Goal: Task Accomplishment & Management: Manage account settings

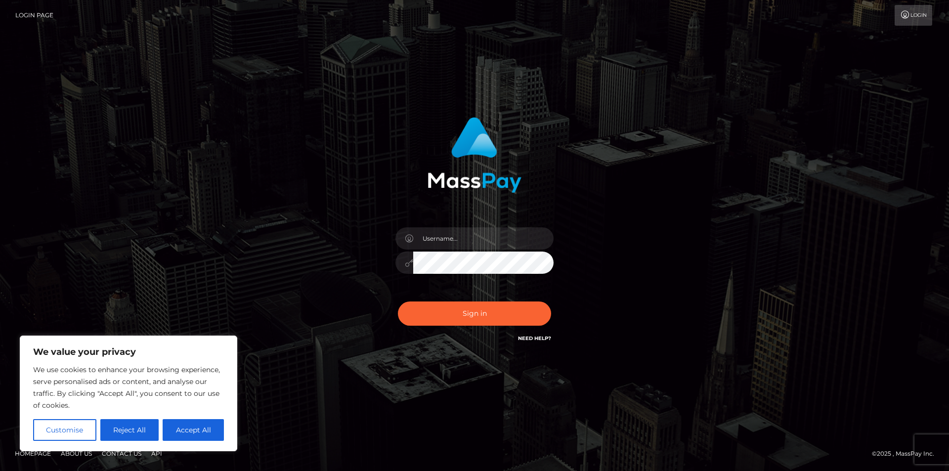
type input "sevenique2402@icloud.com"
click at [496, 319] on button "Sign in" at bounding box center [474, 314] width 153 height 24
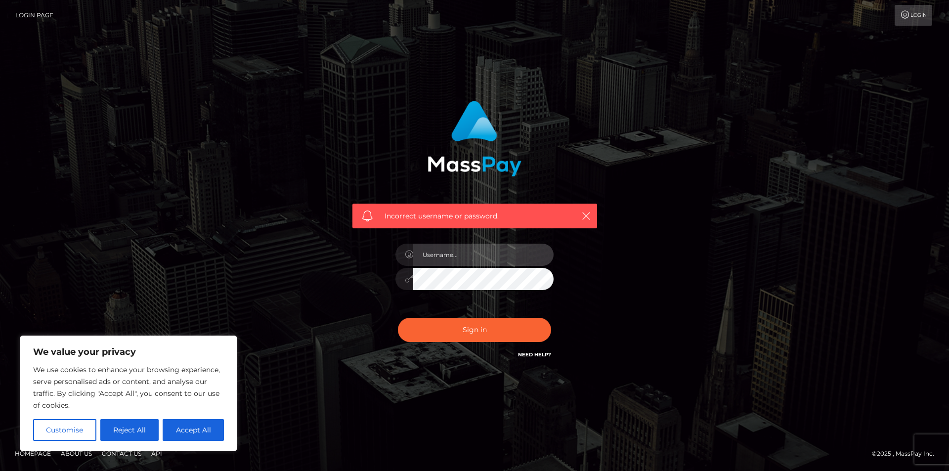
click at [446, 253] on input "text" at bounding box center [483, 255] width 140 height 22
type input "sevenique7@gmail.com"
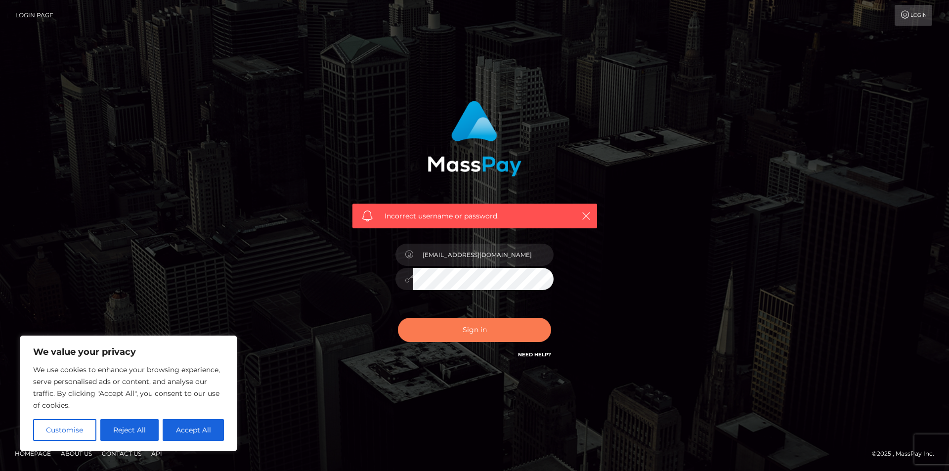
click at [498, 326] on button "Sign in" at bounding box center [474, 330] width 153 height 24
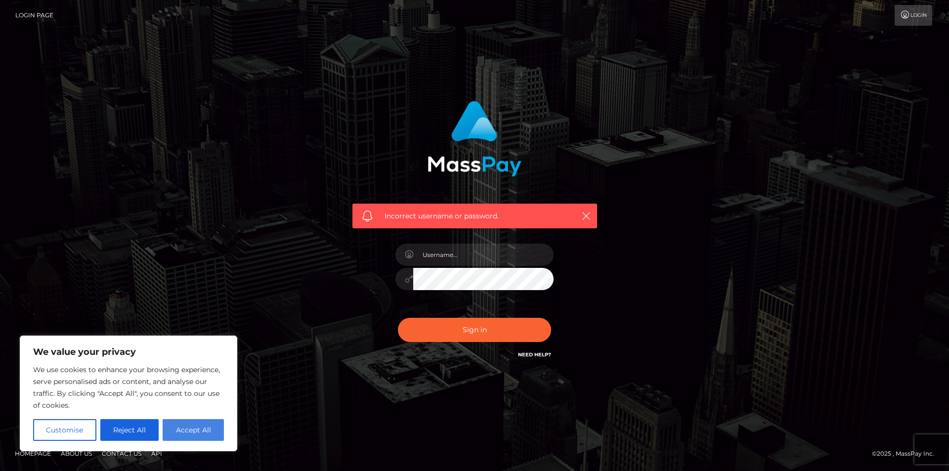
click at [205, 428] on button "Accept All" at bounding box center [193, 430] width 61 height 22
checkbox input "true"
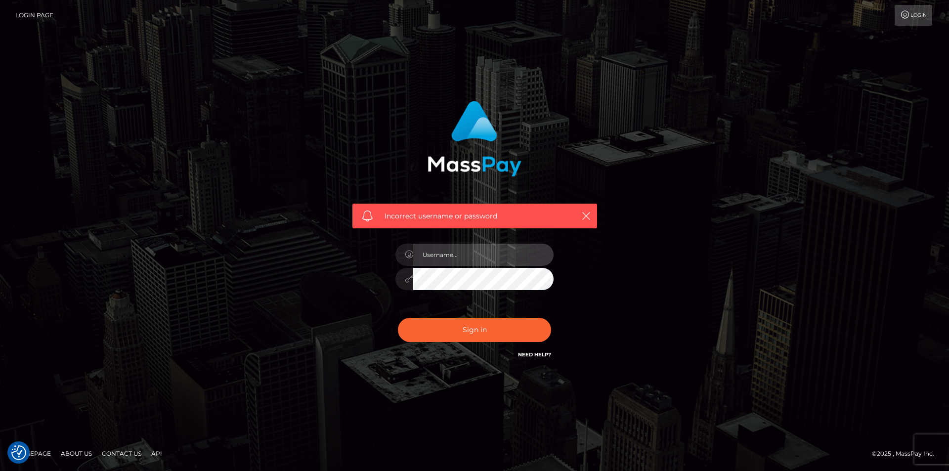
click at [429, 259] on input "text" at bounding box center [483, 255] width 140 height 22
click at [471, 253] on input "text" at bounding box center [483, 255] width 140 height 22
type input "[EMAIL_ADDRESS][DOMAIN_NAME]"
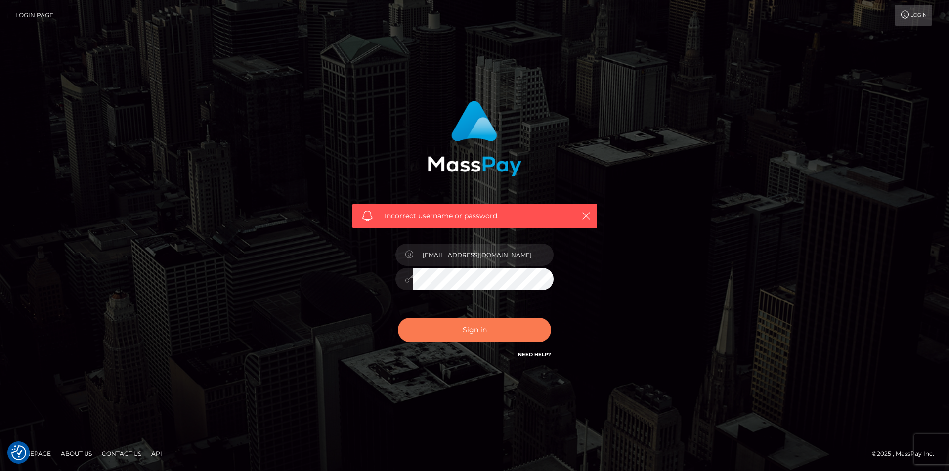
click at [436, 324] on button "Sign in" at bounding box center [474, 330] width 153 height 24
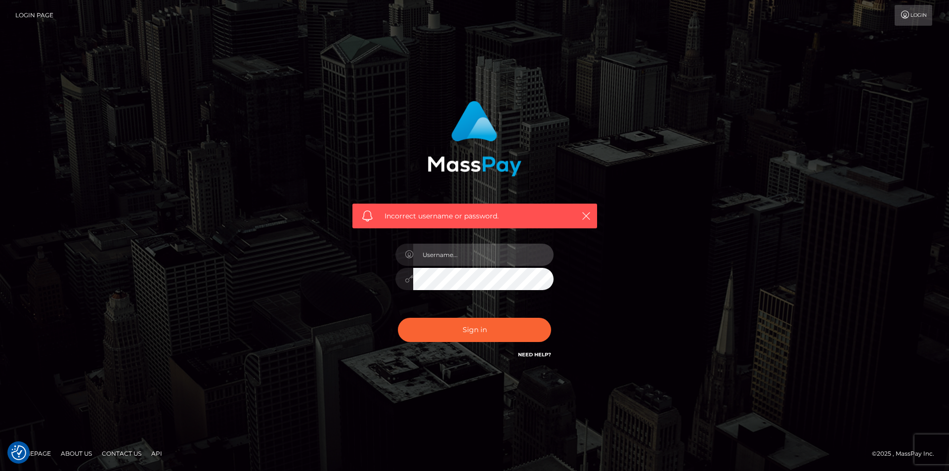
click at [486, 256] on input "text" at bounding box center [483, 255] width 140 height 22
type input "[EMAIL_ADDRESS][DOMAIN_NAME]"
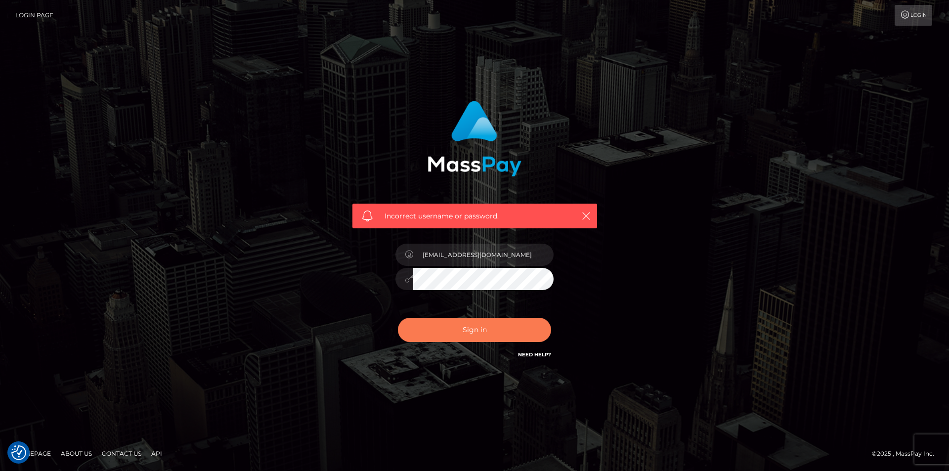
click at [435, 318] on button "Sign in" at bounding box center [474, 330] width 153 height 24
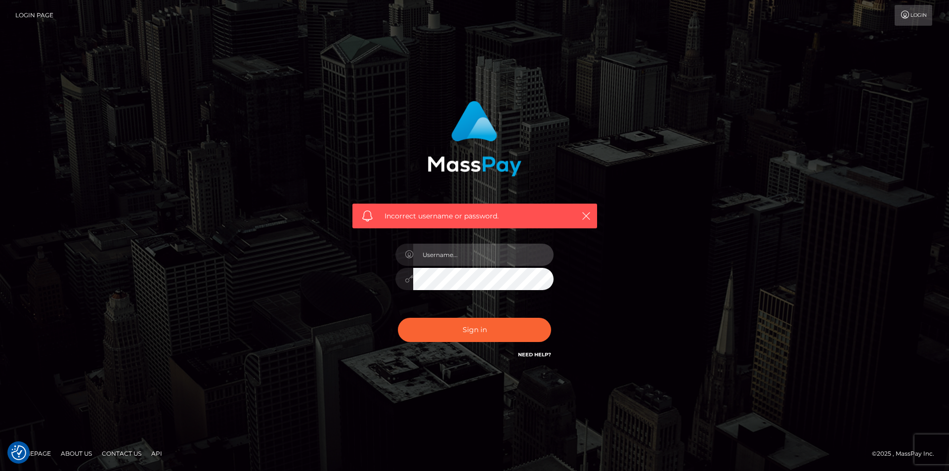
click at [456, 260] on input "text" at bounding box center [483, 255] width 140 height 22
type input "[EMAIL_ADDRESS][DOMAIN_NAME]"
click at [398, 318] on button "Sign in" at bounding box center [474, 330] width 153 height 24
click at [450, 258] on input "text" at bounding box center [483, 255] width 140 height 22
type input "sevenique2402@icloud.com"
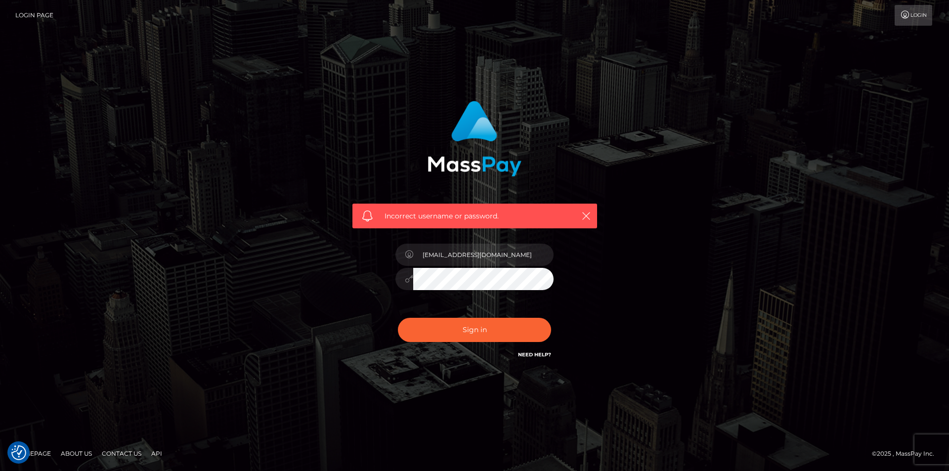
click at [531, 358] on link "Need Help?" at bounding box center [534, 355] width 33 height 6
click at [495, 249] on input "sevenique2402@icloud.com" at bounding box center [483, 255] width 140 height 22
drag, startPoint x: 524, startPoint y: 250, endPoint x: 412, endPoint y: 259, distance: 111.6
click at [412, 259] on div "sevenique2402@icloud.com" at bounding box center [475, 253] width 158 height 19
click at [526, 389] on div "Incorrect username or password." at bounding box center [474, 235] width 949 height 433
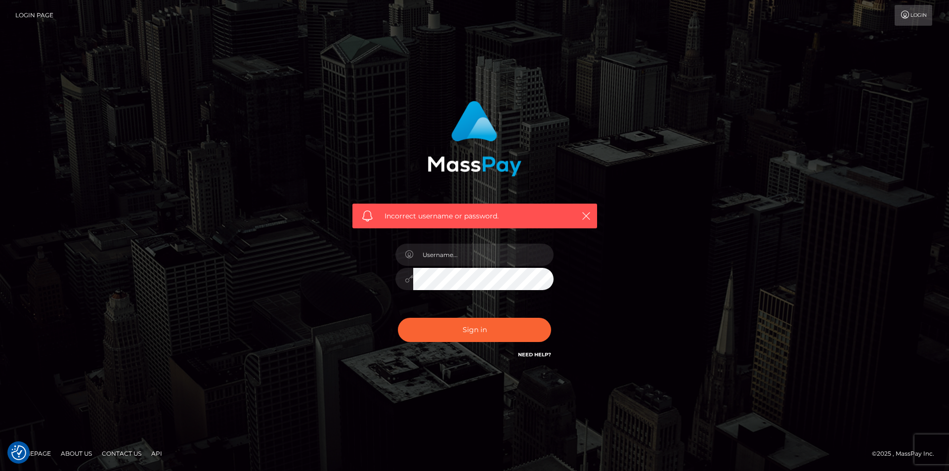
click at [394, 281] on div at bounding box center [474, 274] width 173 height 76
click at [435, 217] on span "Incorrect username or password." at bounding box center [475, 216] width 180 height 10
click at [912, 14] on link "Login" at bounding box center [914, 15] width 38 height 21
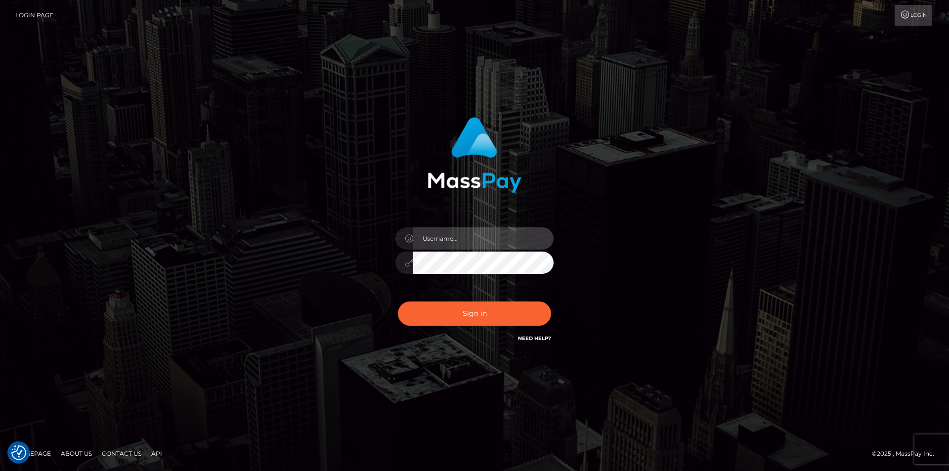
click at [443, 244] on input "text" at bounding box center [483, 238] width 140 height 22
click at [461, 244] on input "text" at bounding box center [483, 238] width 140 height 22
type input "[EMAIL_ADDRESS][DOMAIN_NAME]"
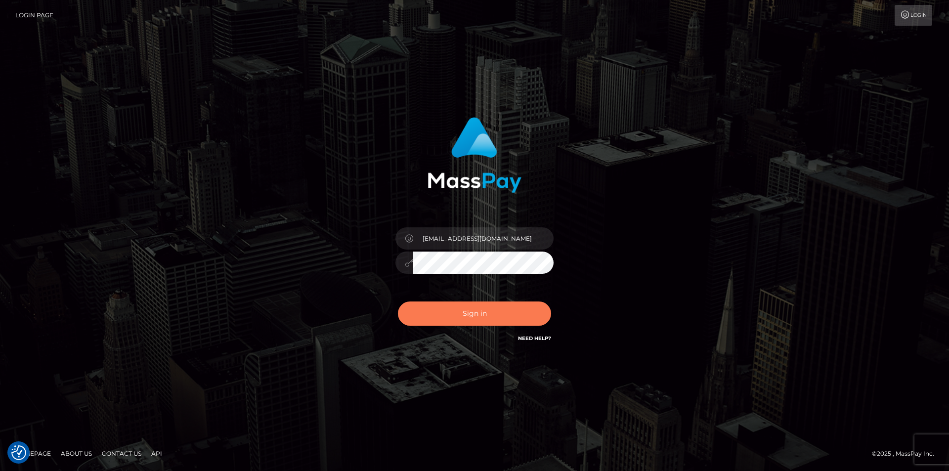
click at [436, 314] on button "Sign in" at bounding box center [474, 314] width 153 height 24
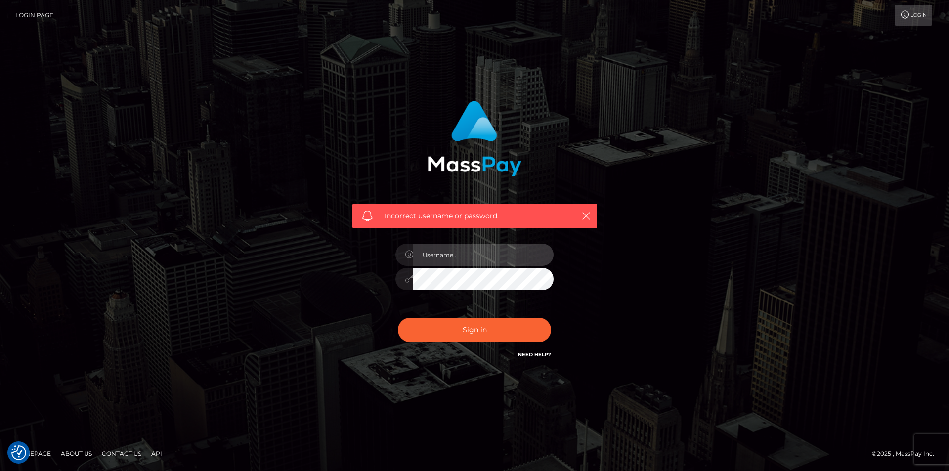
click at [447, 258] on input "text" at bounding box center [483, 255] width 140 height 22
type input "[EMAIL_ADDRESS][DOMAIN_NAME]"
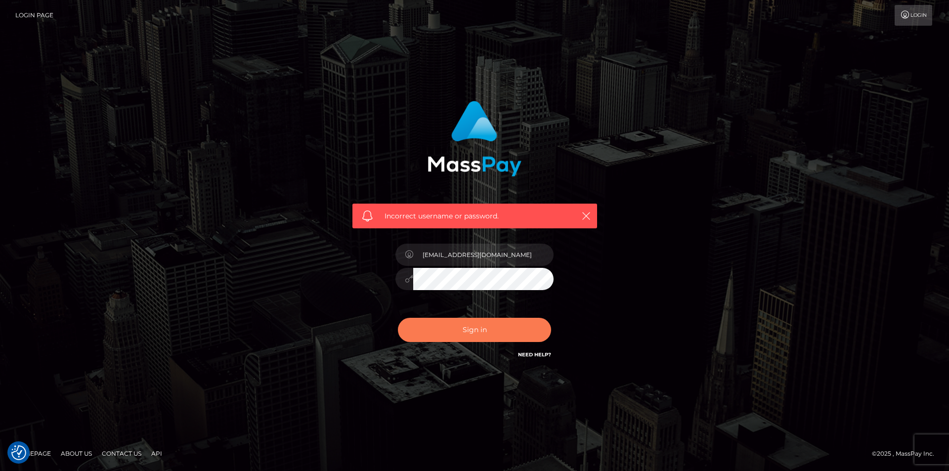
click at [425, 326] on button "Sign in" at bounding box center [474, 330] width 153 height 24
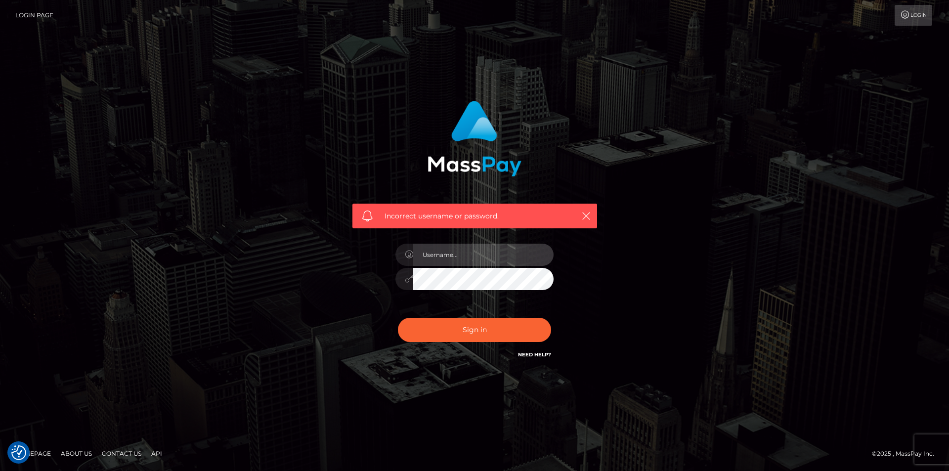
click at [443, 256] on input "text" at bounding box center [483, 255] width 140 height 22
type input "[EMAIL_ADDRESS][DOMAIN_NAME]"
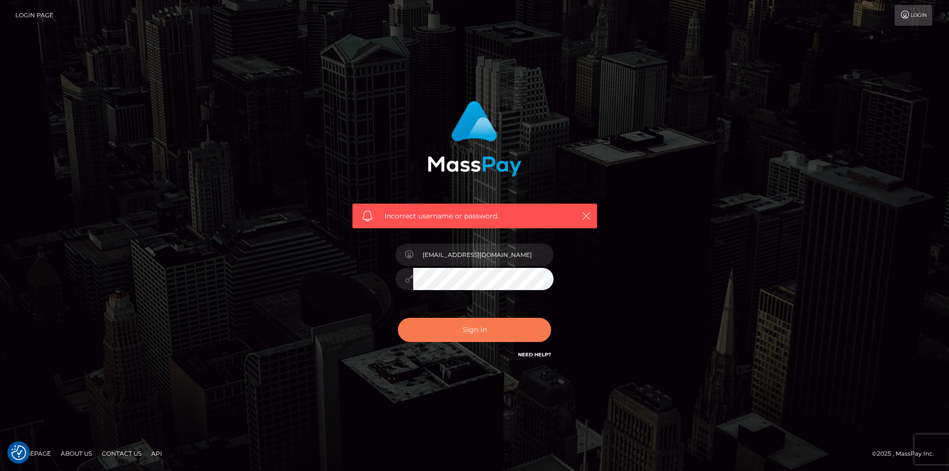
click at [457, 323] on button "Sign in" at bounding box center [474, 330] width 153 height 24
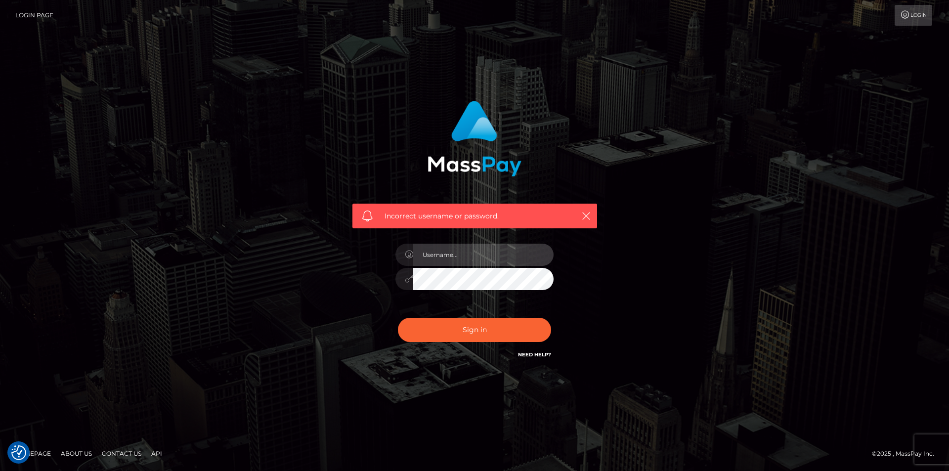
click at [457, 253] on input "text" at bounding box center [483, 255] width 140 height 22
type input "[EMAIL_ADDRESS][DOMAIN_NAME]"
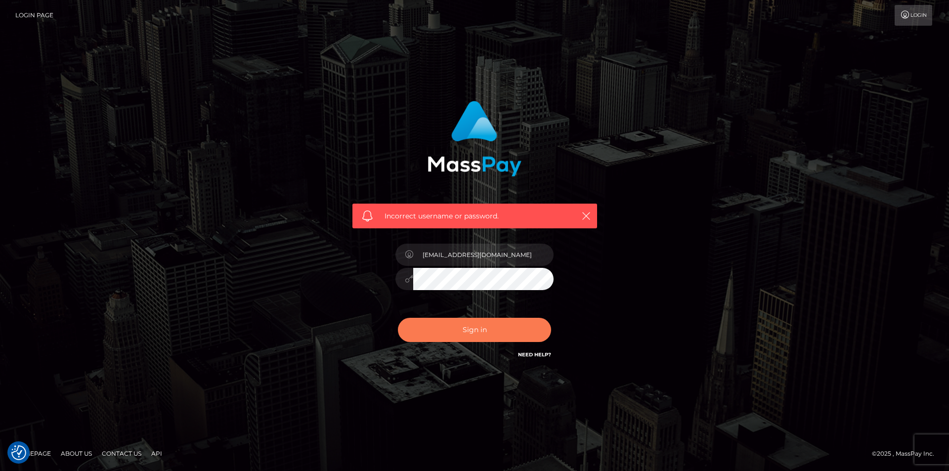
click at [439, 325] on button "Sign in" at bounding box center [474, 330] width 153 height 24
checkbox input "true"
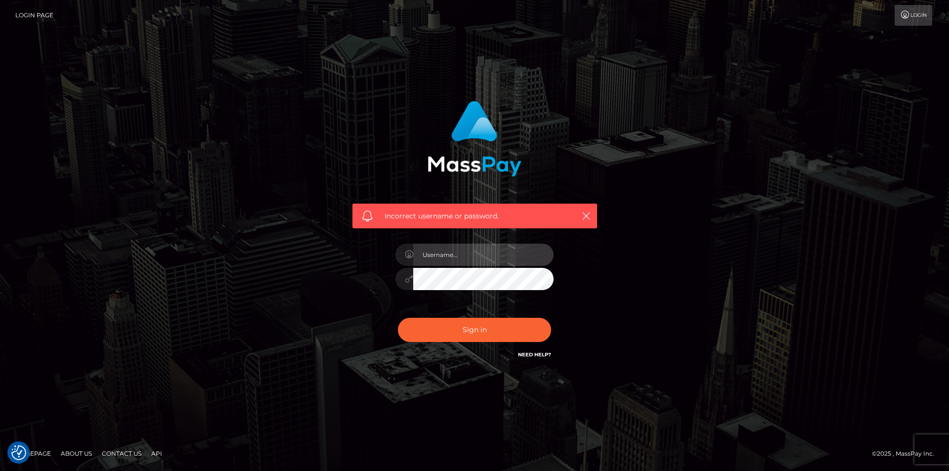
click at [445, 256] on input "text" at bounding box center [483, 255] width 140 height 22
type input "sevenique7@gmail.com"
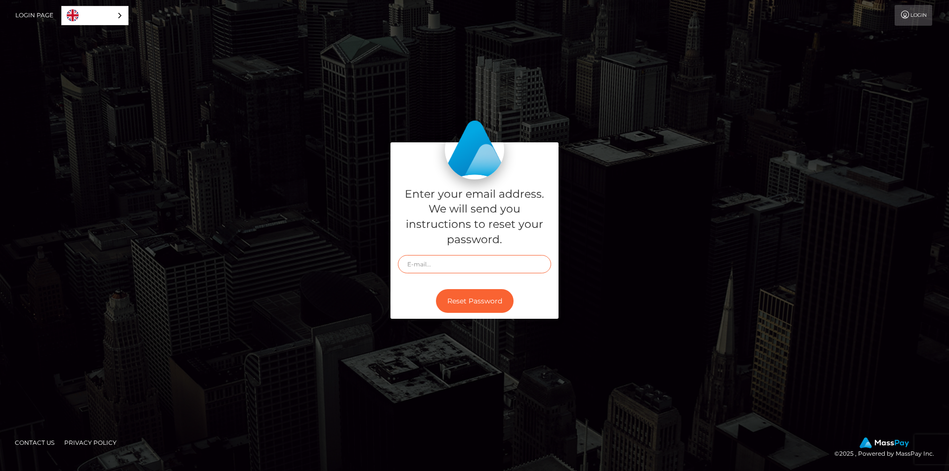
click at [431, 260] on input "text" at bounding box center [474, 264] width 153 height 18
type input "sevenique2402@icloud.com"
click at [464, 301] on button "Reset Password" at bounding box center [475, 301] width 78 height 24
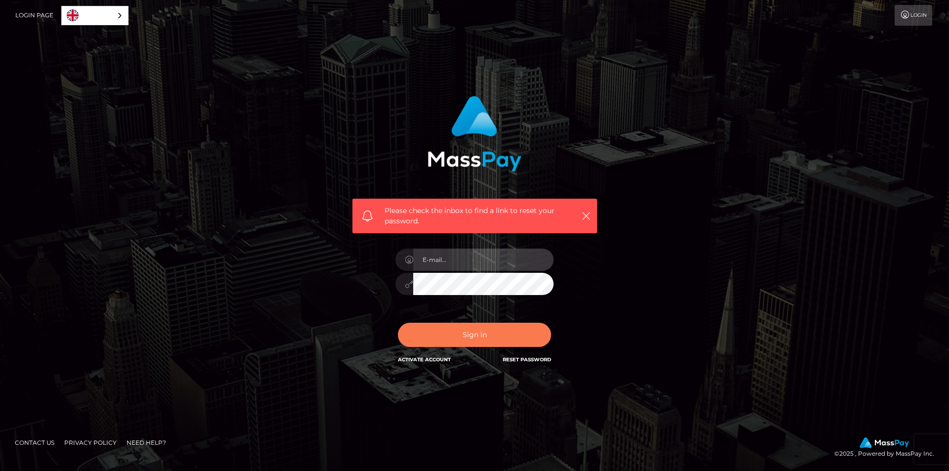
type input "[EMAIL_ADDRESS][DOMAIN_NAME]"
click at [494, 327] on button "Sign in" at bounding box center [474, 335] width 153 height 24
